Goal: Task Accomplishment & Management: Use online tool/utility

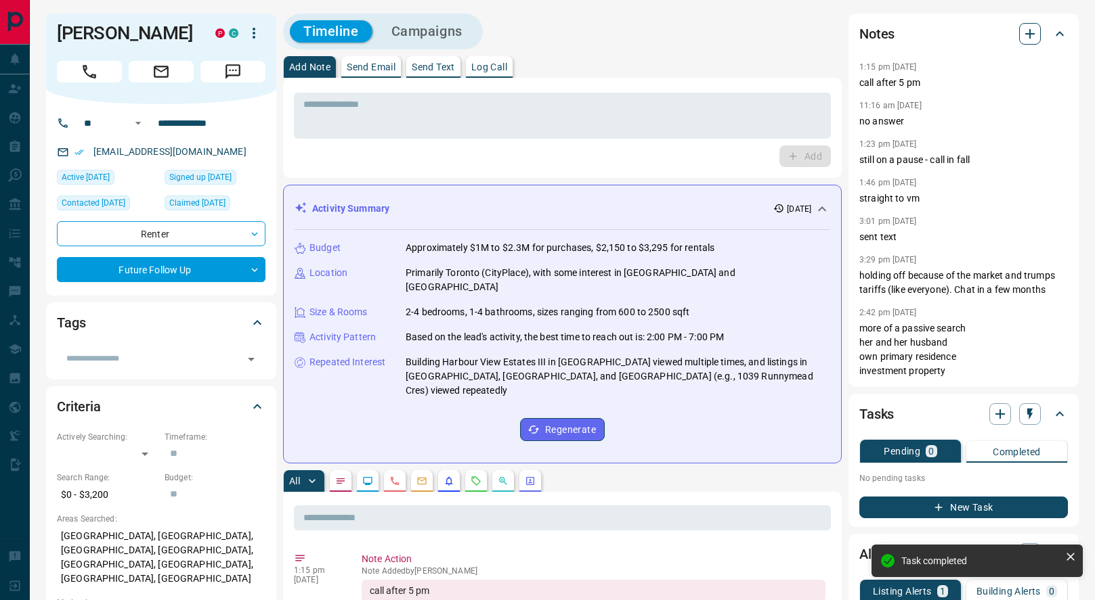
click at [1028, 38] on icon "button" at bounding box center [1029, 34] width 16 height 16
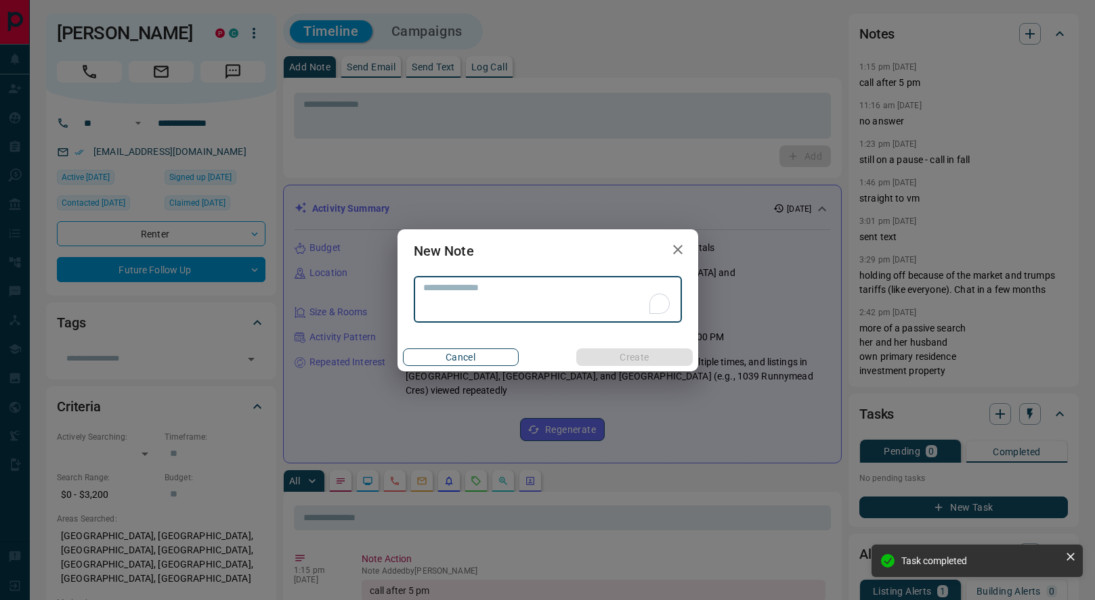
click at [474, 358] on button "Cancel" at bounding box center [461, 358] width 116 height 18
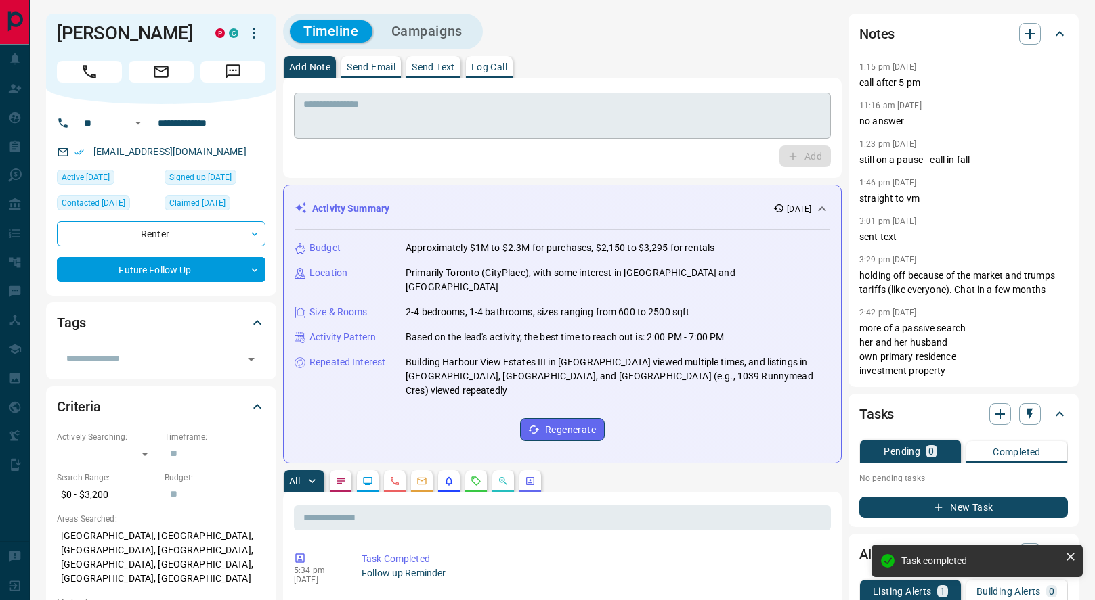
click at [550, 122] on textarea at bounding box center [562, 116] width 518 height 35
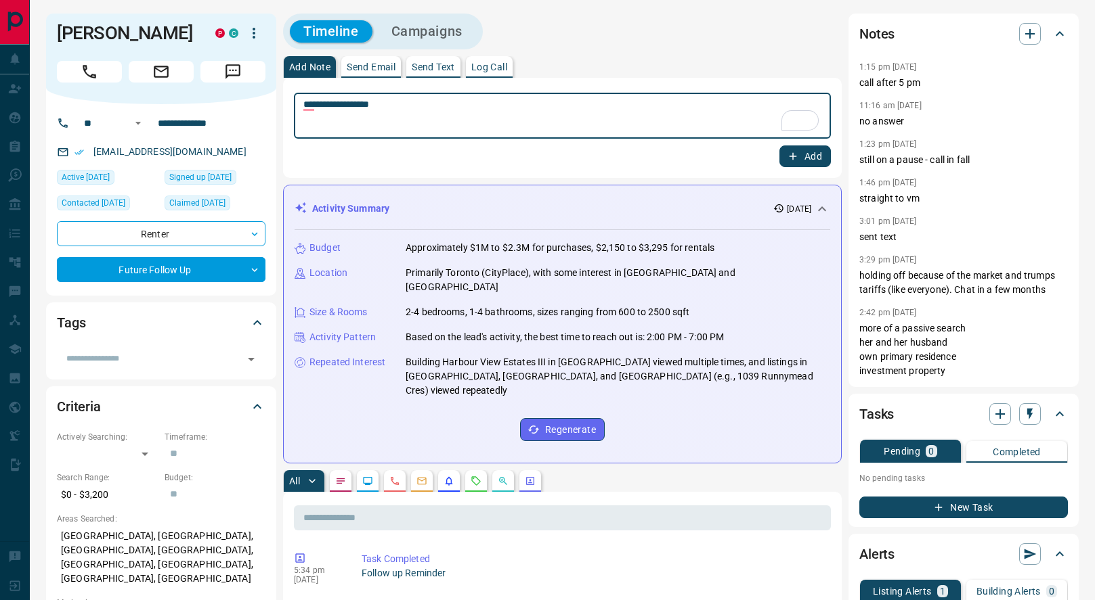
type textarea "**********"
click at [798, 152] on icon "button" at bounding box center [793, 156] width 12 height 12
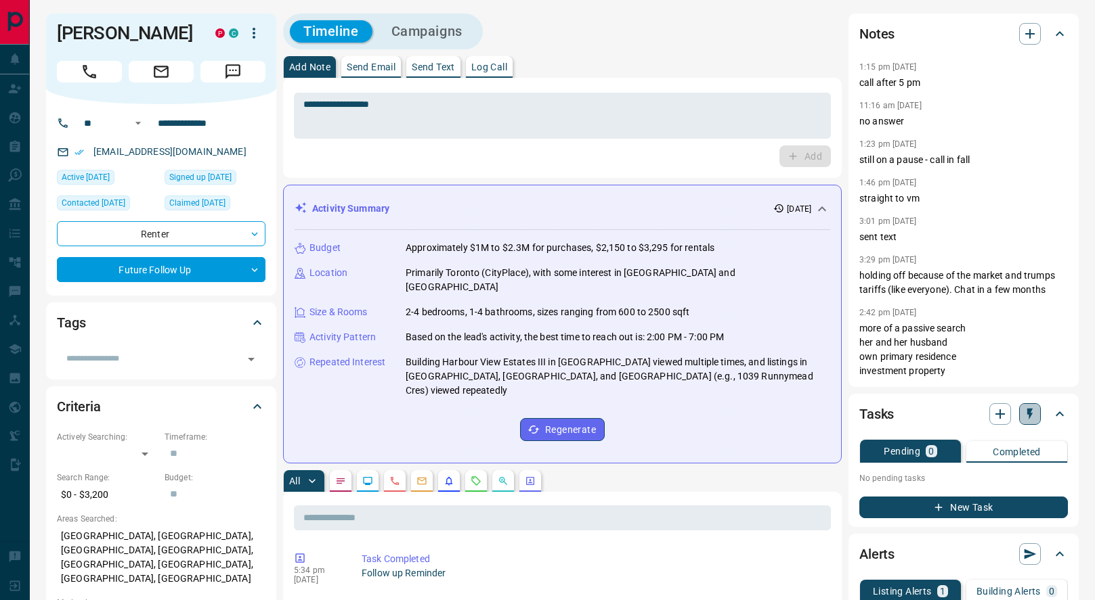
click at [1023, 417] on icon "button" at bounding box center [1030, 415] width 14 height 14
click at [969, 443] on li "1 Day Follow-Up" at bounding box center [995, 441] width 92 height 20
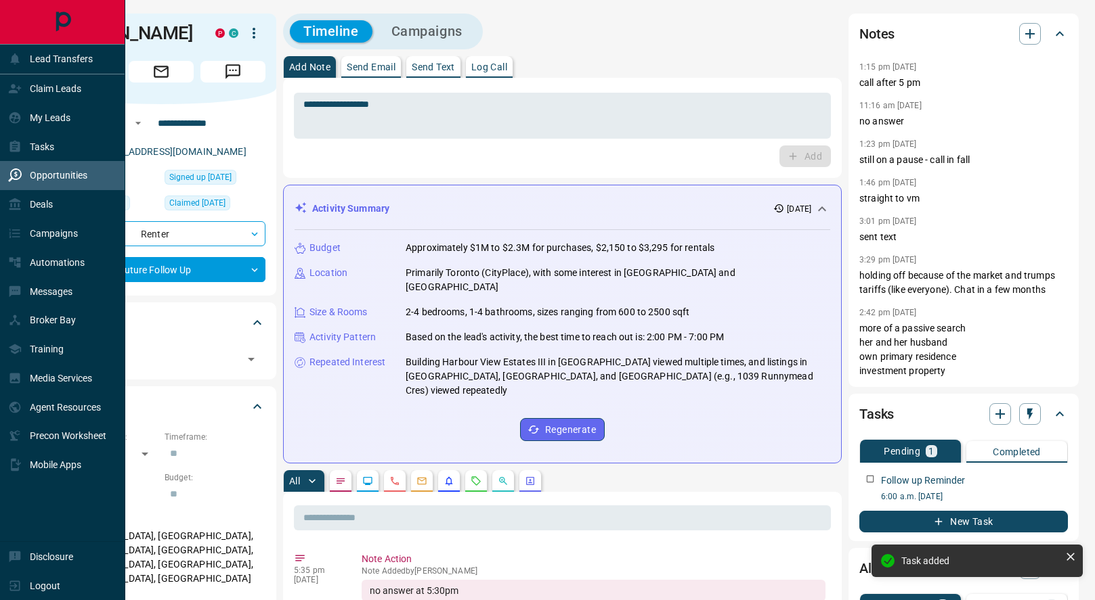
click at [28, 171] on div "Opportunities" at bounding box center [47, 175] width 79 height 22
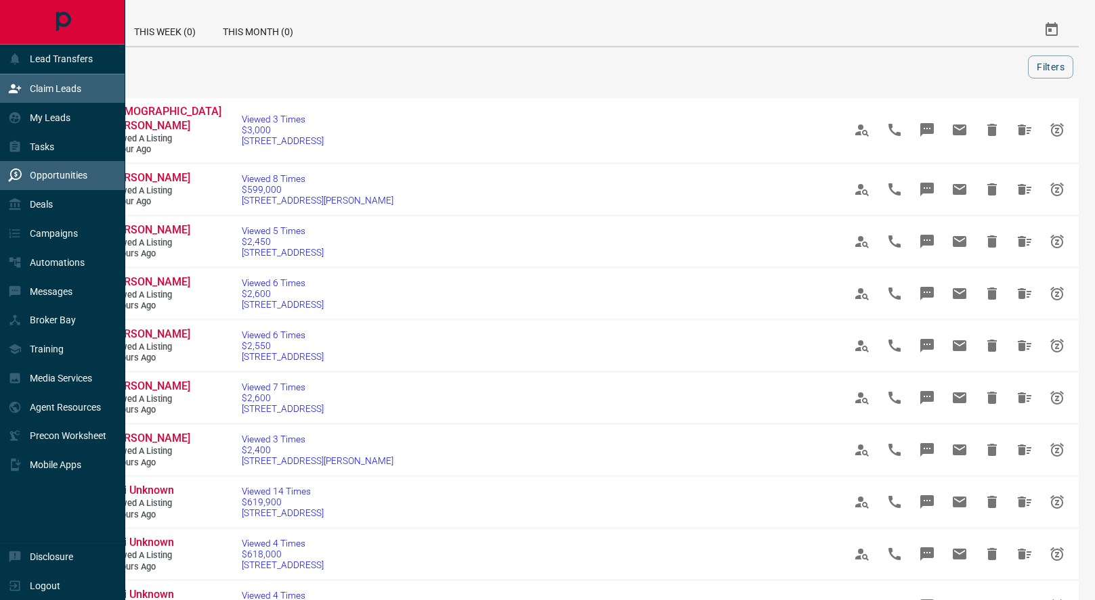
click at [27, 90] on div "Claim Leads" at bounding box center [44, 89] width 73 height 22
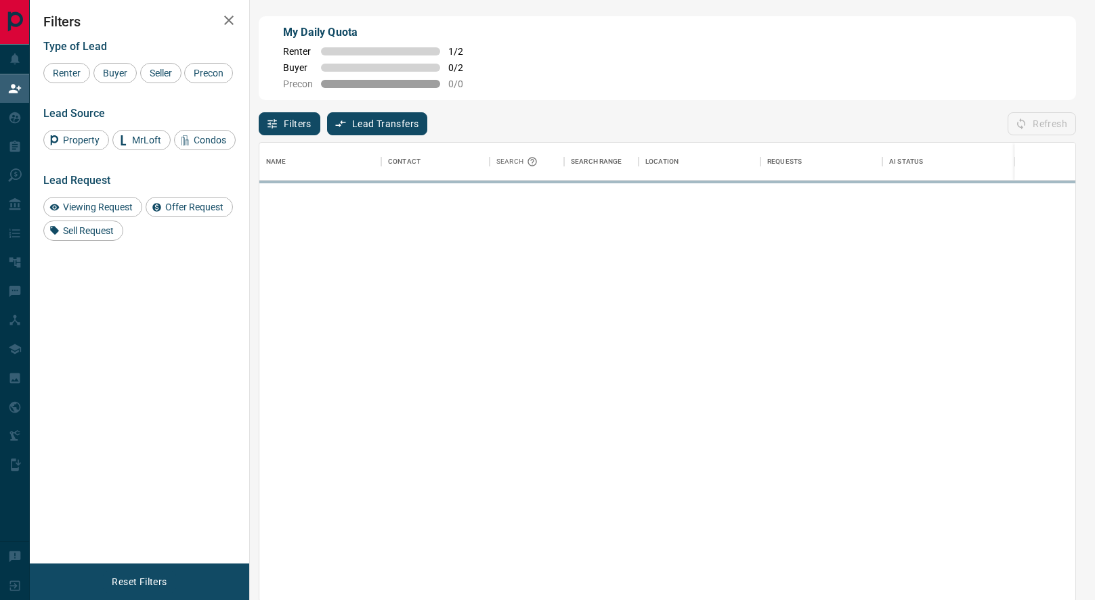
scroll to position [458, 816]
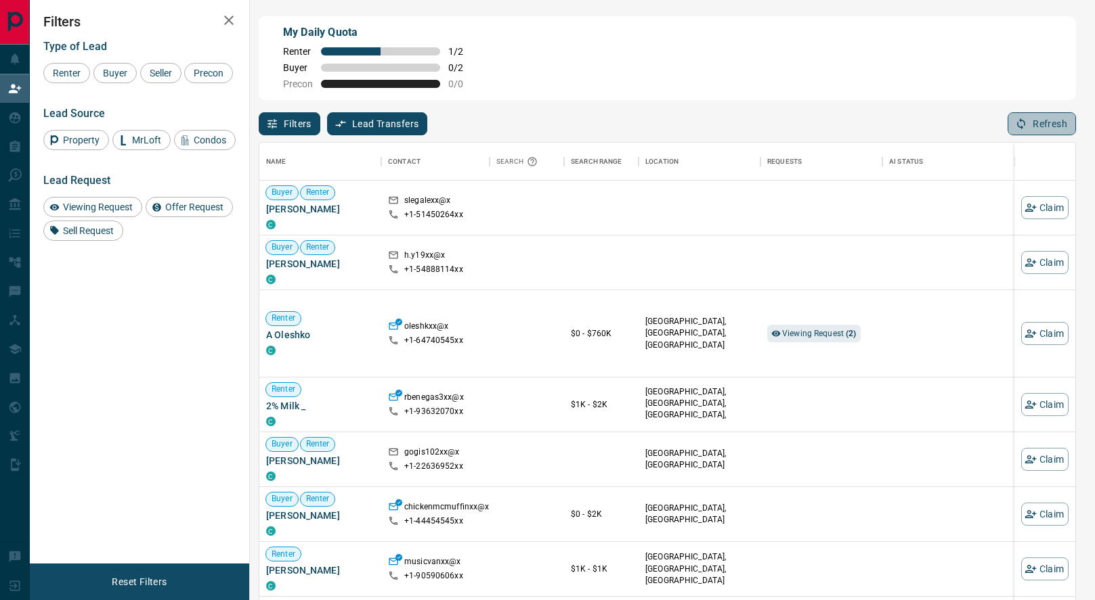
click at [1053, 127] on button "Refresh" at bounding box center [1041, 123] width 68 height 23
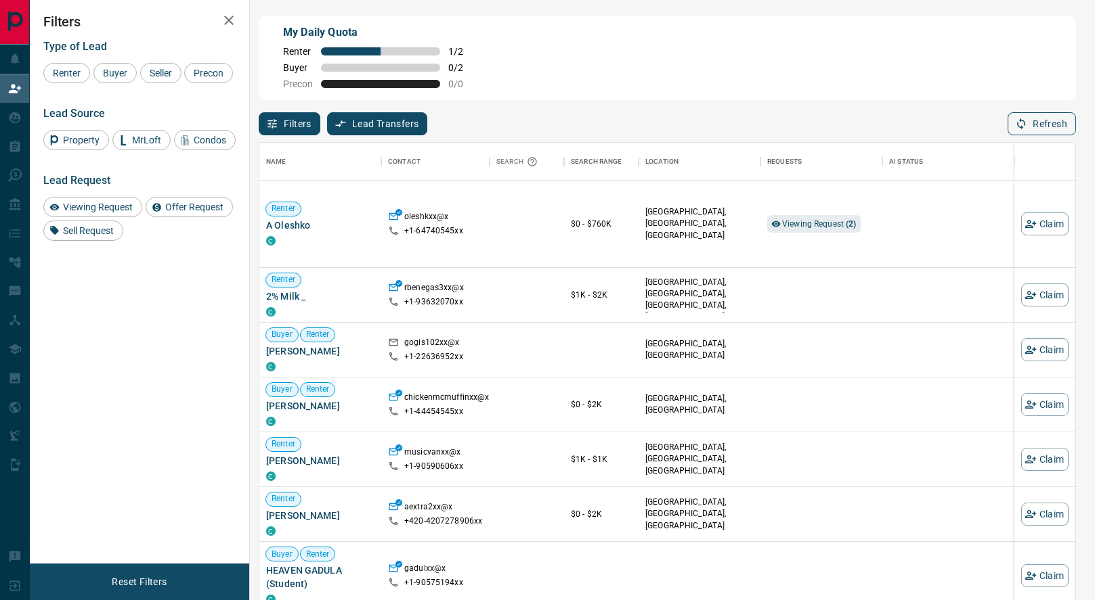
click at [1040, 120] on button "Refresh" at bounding box center [1041, 123] width 68 height 23
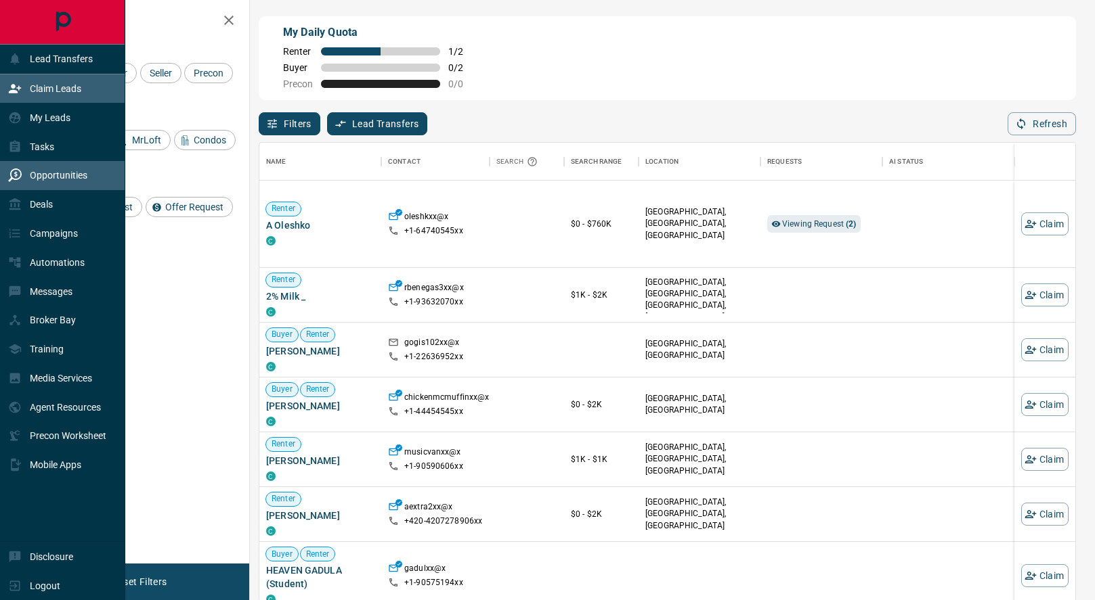
click at [20, 169] on icon at bounding box center [15, 176] width 14 height 14
